Goal: Task Accomplishment & Management: Manage account settings

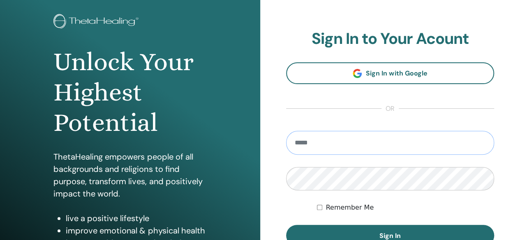
scroll to position [123, 0]
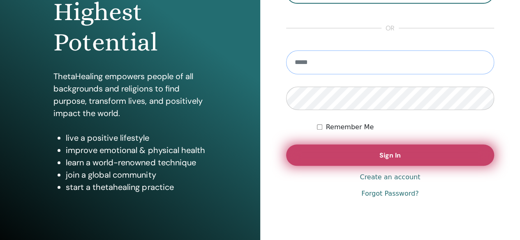
type input "**********"
click at [390, 151] on span "Sign In" at bounding box center [389, 155] width 21 height 9
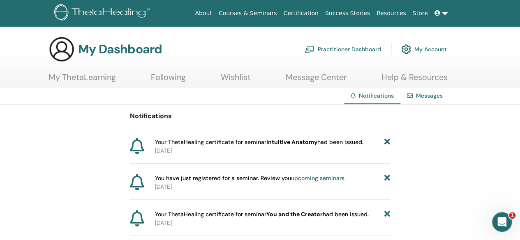
click at [280, 143] on b "Intuitive Anatomy" at bounding box center [291, 142] width 51 height 7
click at [353, 51] on link "Practitioner Dashboard" at bounding box center [343, 49] width 76 height 18
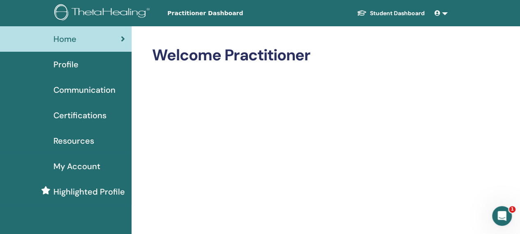
click at [94, 111] on span "Certifications" at bounding box center [79, 115] width 53 height 12
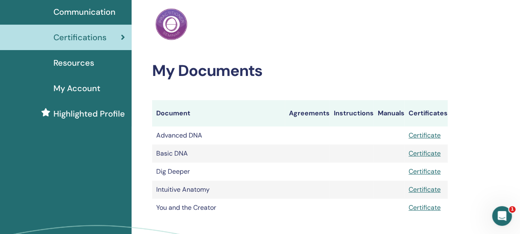
scroll to position [123, 0]
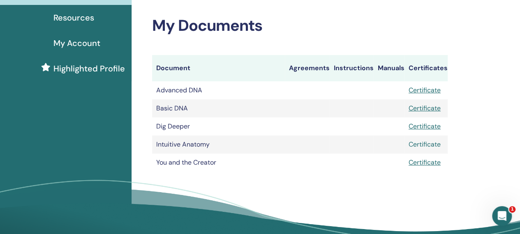
click at [423, 146] on link "Certificate" at bounding box center [425, 144] width 32 height 9
click at [420, 143] on link "Certificate" at bounding box center [425, 144] width 32 height 9
click at [416, 111] on link "Certificate" at bounding box center [425, 108] width 32 height 9
click at [430, 87] on link "Certificate" at bounding box center [425, 90] width 32 height 9
click at [427, 122] on link "Certificate" at bounding box center [425, 126] width 32 height 9
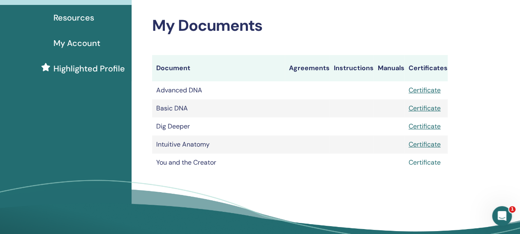
click at [411, 162] on link "Certificate" at bounding box center [425, 162] width 32 height 9
